Goal: Find specific page/section: Find specific page/section

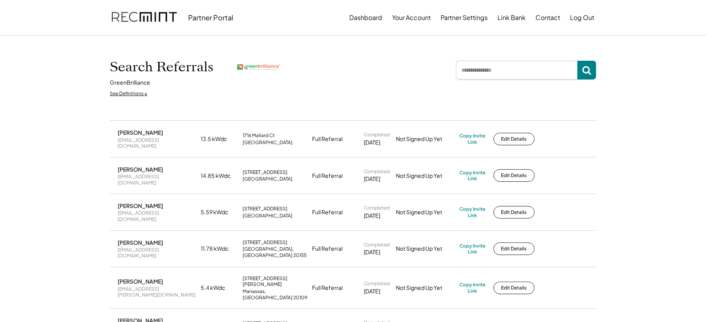
click at [467, 73] on input "input" at bounding box center [517, 70] width 122 height 19
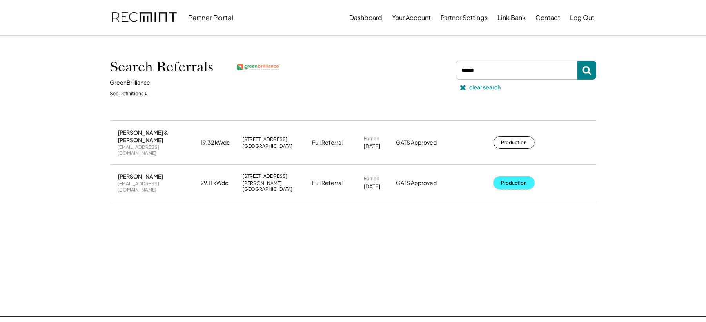
click at [528, 177] on button "Production" at bounding box center [514, 183] width 41 height 13
click at [477, 66] on input "input" at bounding box center [517, 70] width 122 height 19
click at [504, 179] on button "Production" at bounding box center [514, 183] width 41 height 13
click at [485, 68] on input "input" at bounding box center [517, 70] width 122 height 19
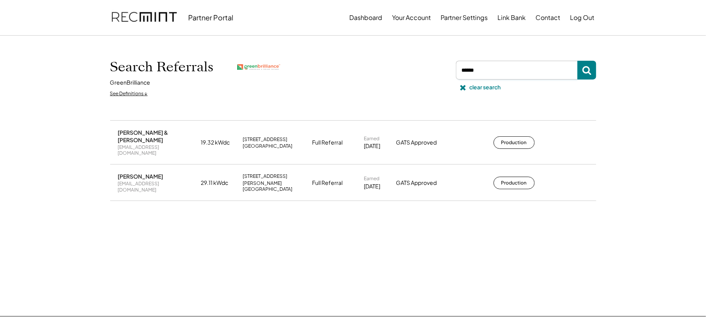
click at [485, 68] on input "input" at bounding box center [517, 70] width 122 height 19
type input "****"
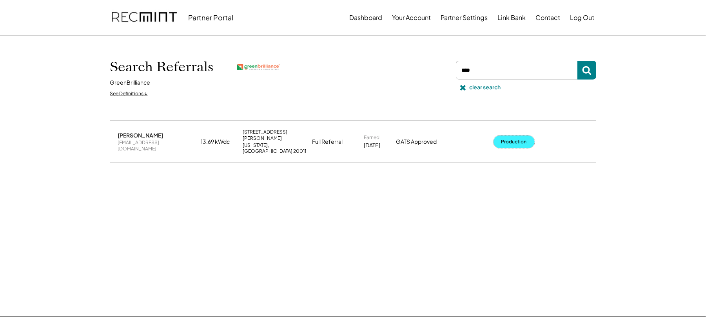
click at [506, 140] on button "Production" at bounding box center [514, 142] width 41 height 13
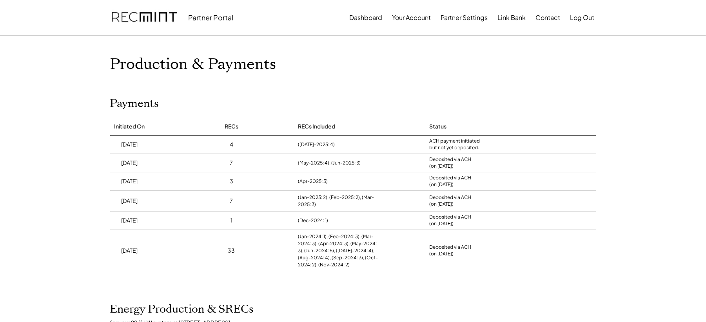
scroll to position [82, 0]
